Goal: Find specific page/section: Find specific page/section

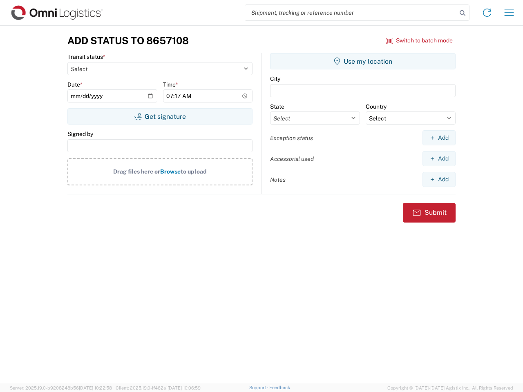
click at [351, 13] on input "search" at bounding box center [351, 13] width 212 height 16
click at [462, 13] on icon at bounding box center [462, 12] width 11 height 11
click at [487, 13] on icon at bounding box center [486, 12] width 13 height 13
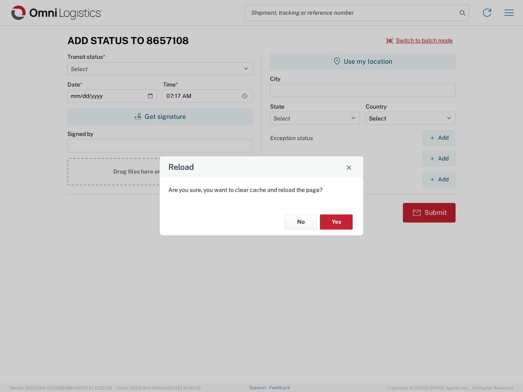
click at [509, 13] on div "Reload Are you sure, you want to clear cache and reload the page? No Yes" at bounding box center [261, 196] width 523 height 392
click at [419, 40] on div "Reload Are you sure, you want to clear cache and reload the page? No Yes" at bounding box center [261, 196] width 523 height 392
click at [160, 116] on div "Reload Are you sure, you want to clear cache and reload the page? No Yes" at bounding box center [261, 196] width 523 height 392
click at [363, 61] on div "Reload Are you sure, you want to clear cache and reload the page? No Yes" at bounding box center [261, 196] width 523 height 392
click at [439, 138] on div "Reload Are you sure, you want to clear cache and reload the page? No Yes" at bounding box center [261, 196] width 523 height 392
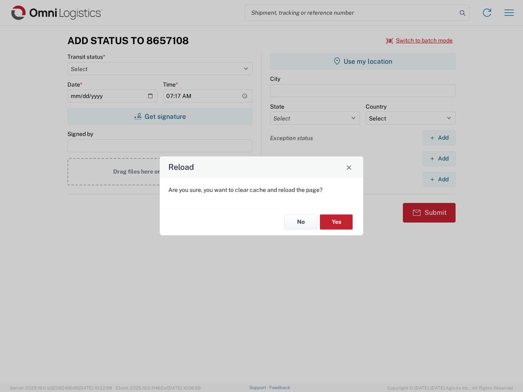
click at [439, 158] on div "Reload Are you sure, you want to clear cache and reload the page? No Yes" at bounding box center [261, 196] width 523 height 392
click at [439, 179] on div "Reload Are you sure, you want to clear cache and reload the page? No Yes" at bounding box center [261, 196] width 523 height 392
